Goal: Task Accomplishment & Management: Manage account settings

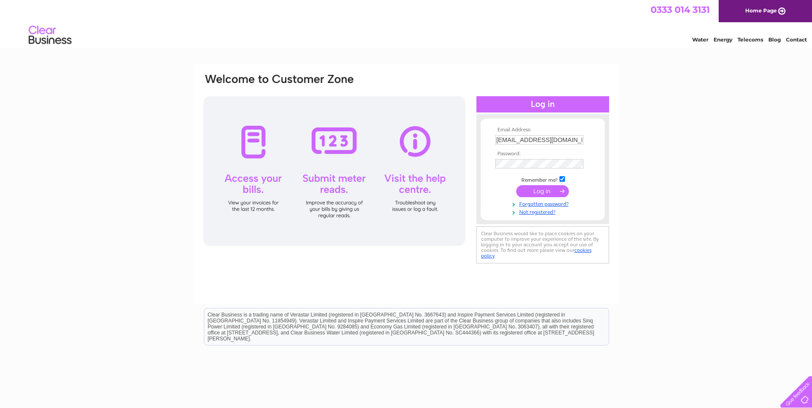
click at [549, 192] on input "submit" at bounding box center [542, 191] width 53 height 12
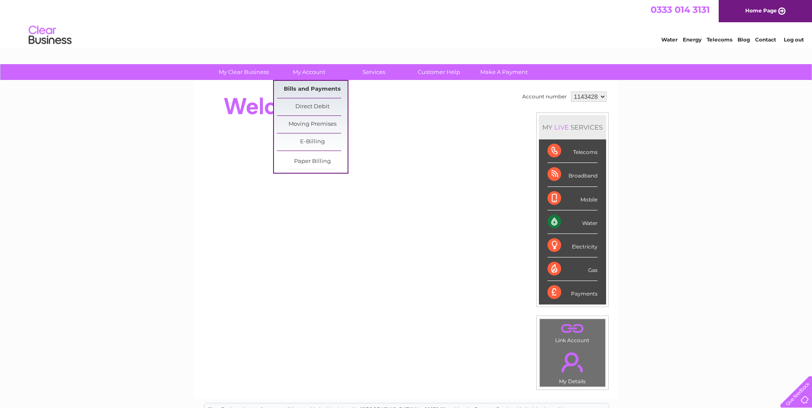
click at [301, 87] on link "Bills and Payments" at bounding box center [312, 89] width 71 height 17
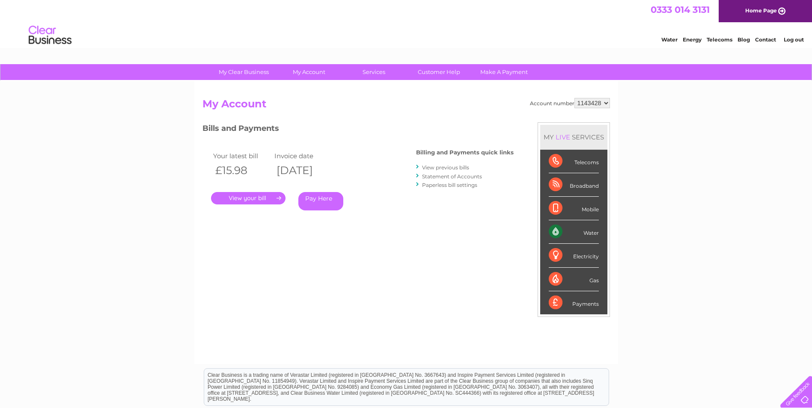
click at [254, 198] on link "." at bounding box center [248, 198] width 74 height 12
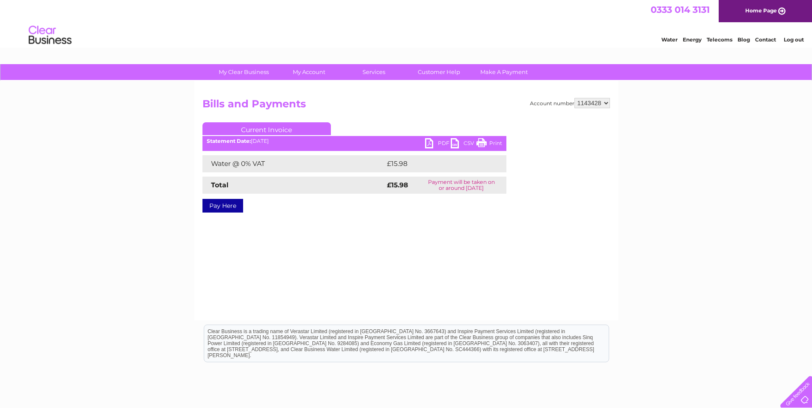
click at [439, 143] on link "PDF" at bounding box center [438, 144] width 26 height 12
